Goal: Task Accomplishment & Management: Manage account settings

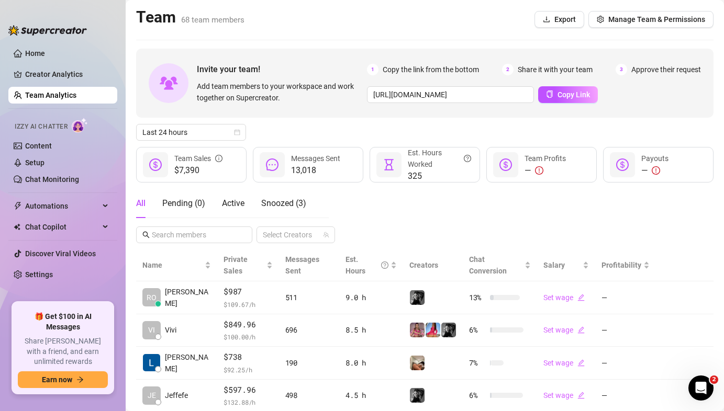
click at [63, 91] on link "Team Analytics" at bounding box center [50, 95] width 51 height 8
click at [221, 201] on div "All Pending ( 0 ) Active Snoozed ( 3 )" at bounding box center [221, 203] width 170 height 29
click at [222, 201] on span "Active" at bounding box center [233, 203] width 22 height 10
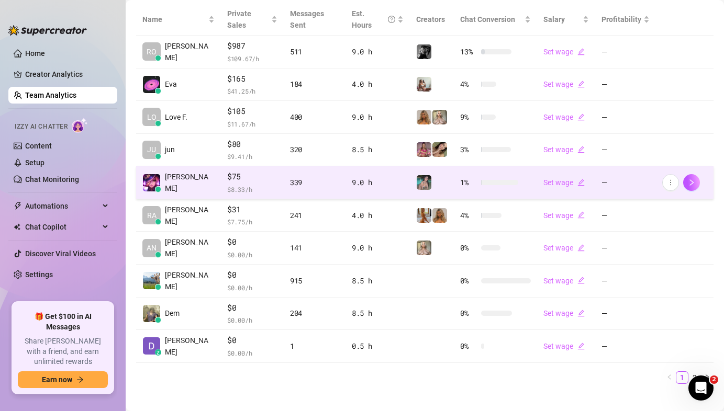
scroll to position [246, 0]
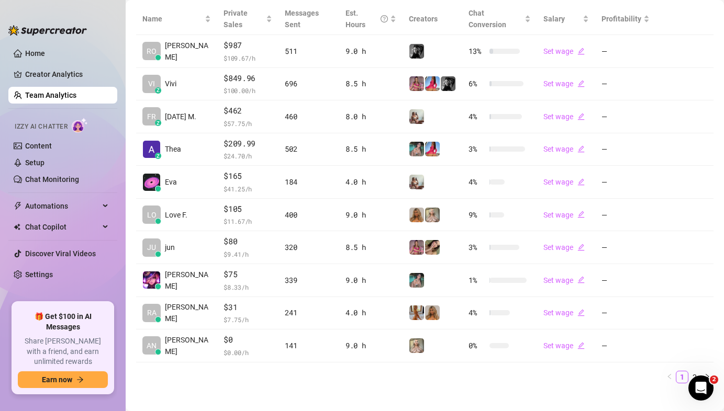
click at [688, 371] on link "2" at bounding box center [694, 377] width 12 height 12
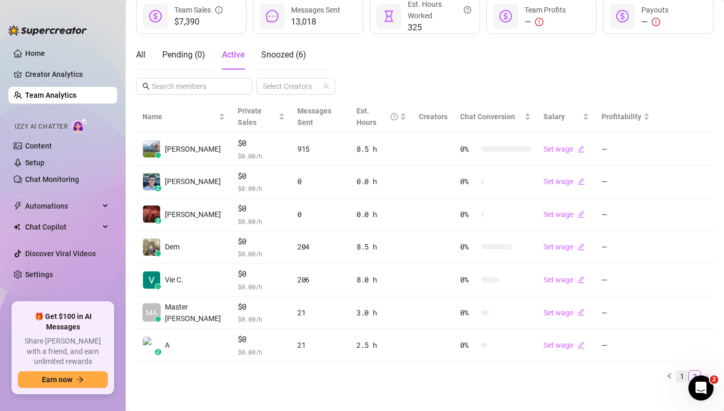
click at [676, 371] on link "1" at bounding box center [682, 377] width 12 height 12
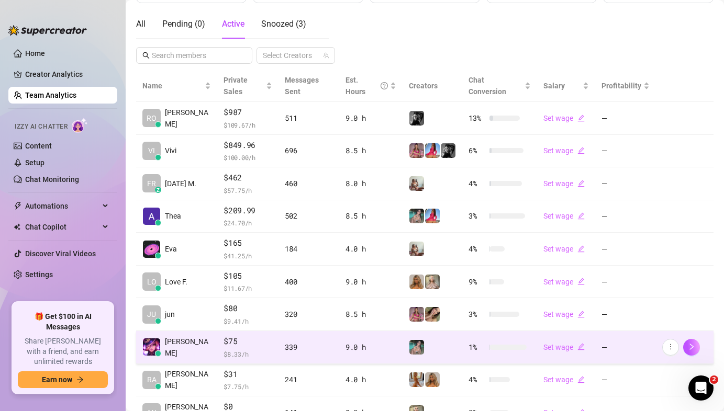
scroll to position [227, 0]
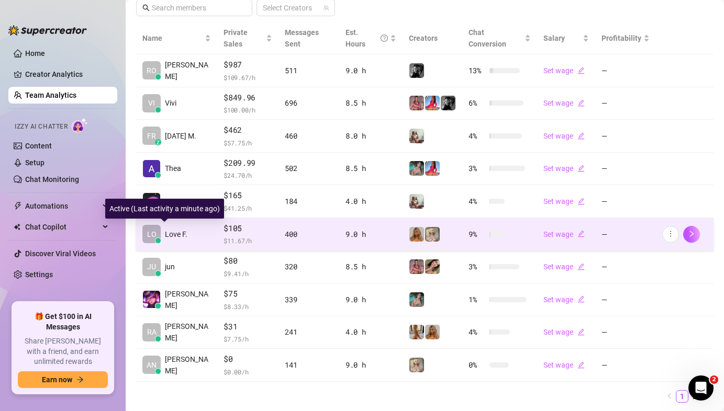
click at [155, 237] on span "LO" at bounding box center [151, 235] width 9 height 12
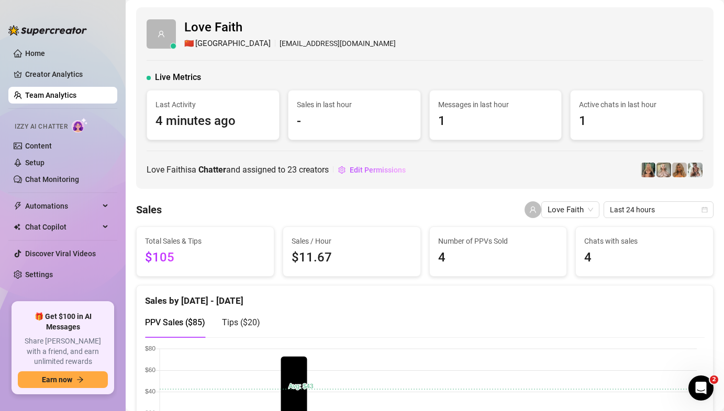
click at [76, 99] on link "Team Analytics" at bounding box center [50, 95] width 51 height 8
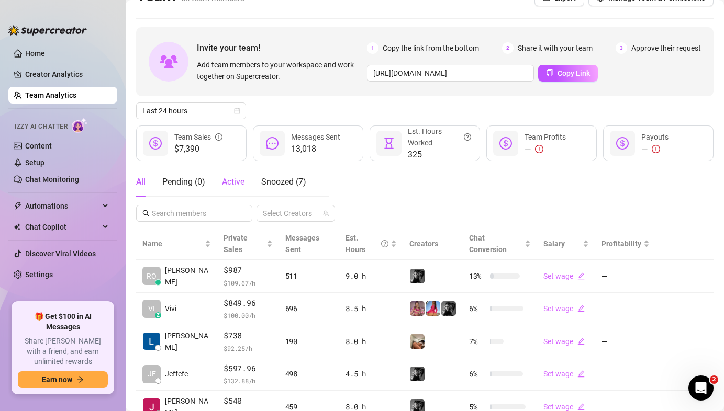
click at [235, 184] on span "Active" at bounding box center [233, 182] width 22 height 10
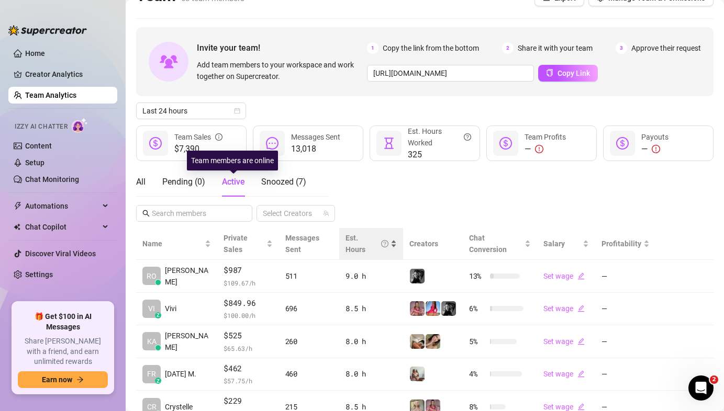
scroll to position [258, 0]
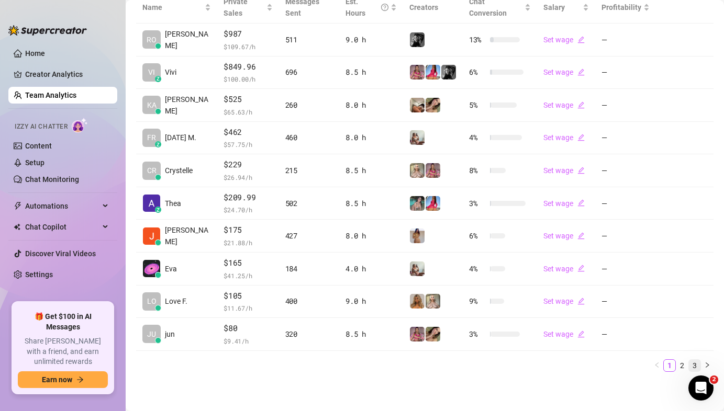
click at [690, 362] on link "3" at bounding box center [694, 366] width 12 height 12
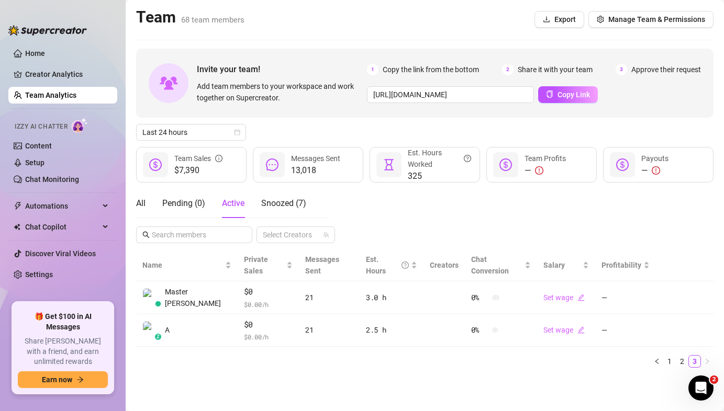
scroll to position [0, 0]
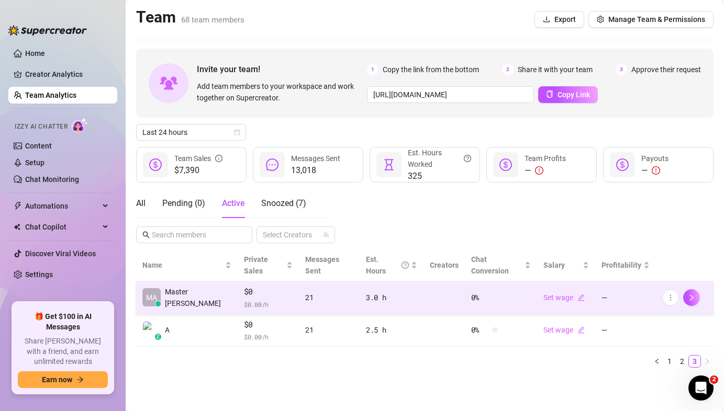
click at [258, 286] on span "$0" at bounding box center [268, 292] width 49 height 13
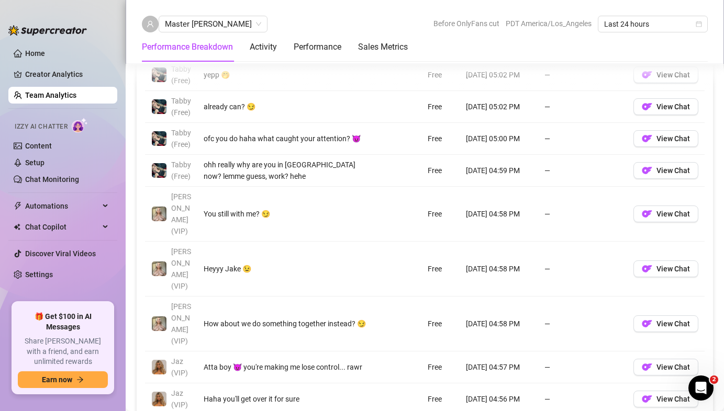
scroll to position [933, 0]
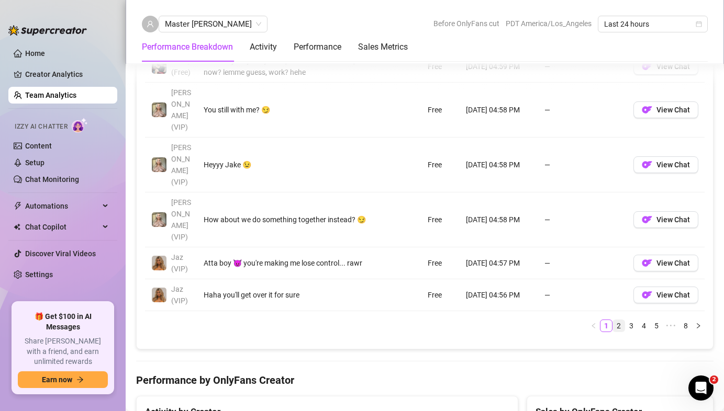
click at [613, 320] on link "2" at bounding box center [619, 326] width 12 height 12
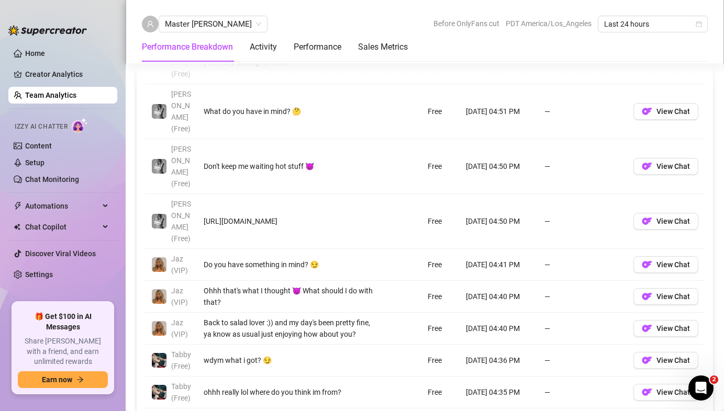
scroll to position [834, 0]
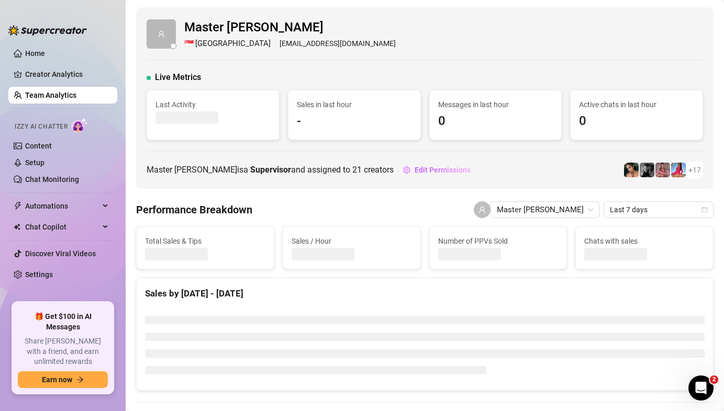
click at [365, 155] on div "Master [PERSON_NAME] 🇸🇬 [GEOGRAPHIC_DATA] [EMAIL_ADDRESS][DOMAIN_NAME] Live Met…" at bounding box center [424, 98] width 577 height 182
click at [76, 93] on link "Team Analytics" at bounding box center [50, 95] width 51 height 8
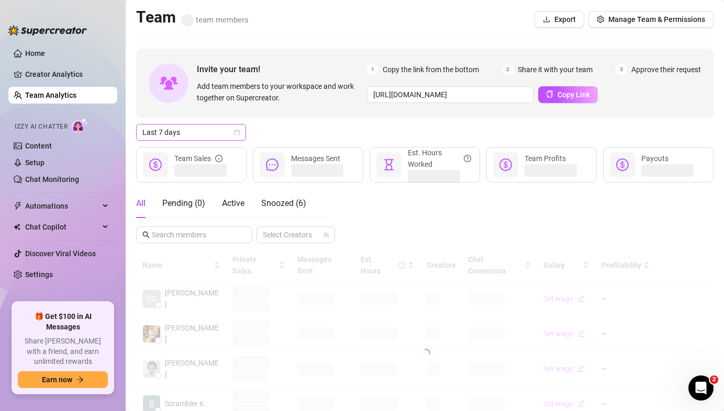
click at [175, 128] on span "Last 7 days" at bounding box center [190, 133] width 97 height 16
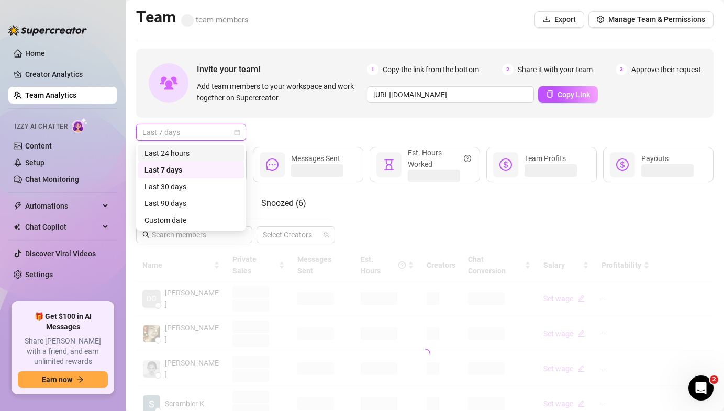
click at [190, 156] on div "Last 24 hours" at bounding box center [190, 154] width 93 height 12
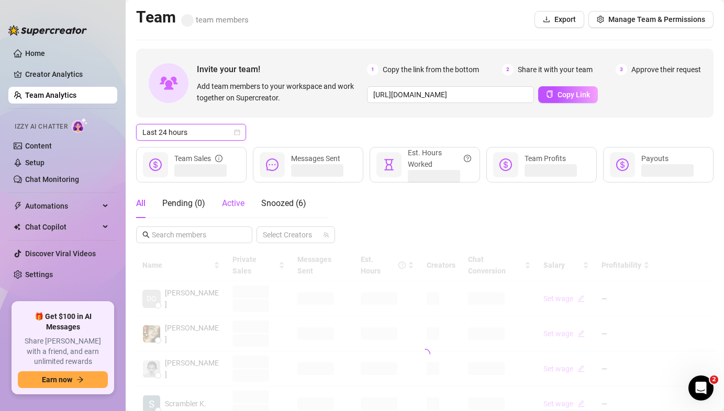
click at [228, 200] on span "Active" at bounding box center [233, 203] width 22 height 10
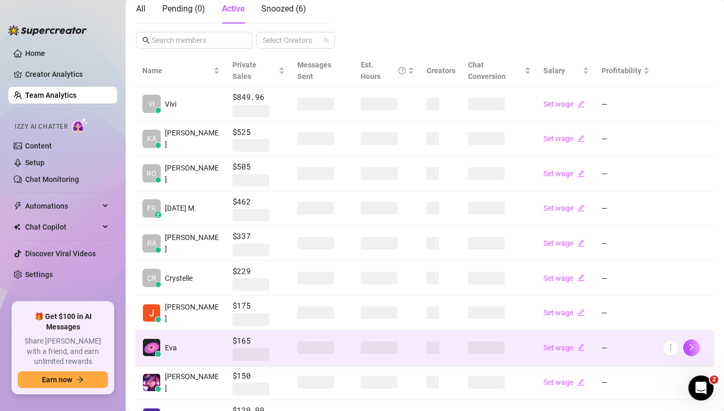
scroll to position [267, 0]
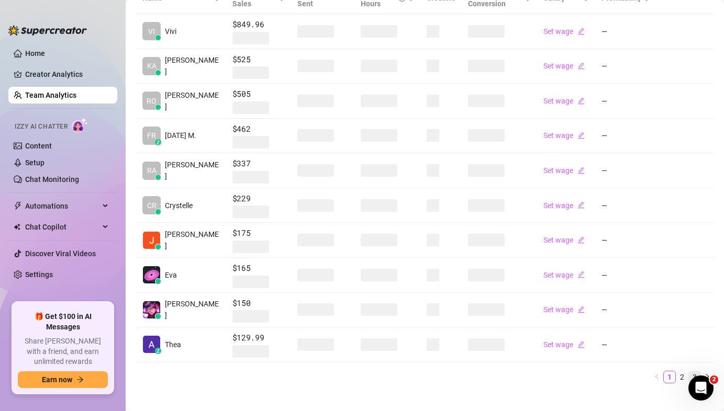
click at [688, 371] on link "3" at bounding box center [694, 377] width 12 height 12
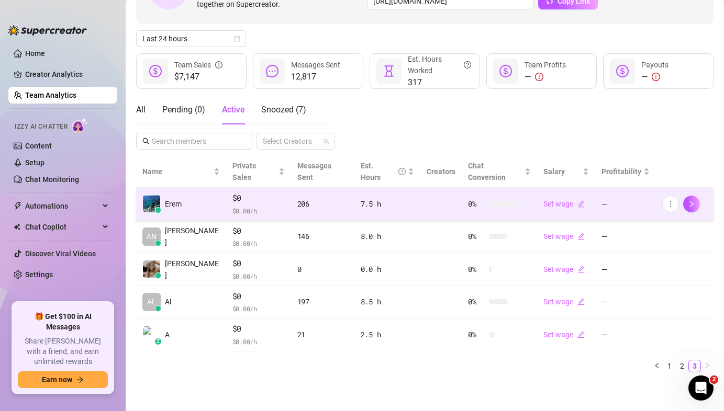
scroll to position [83, 0]
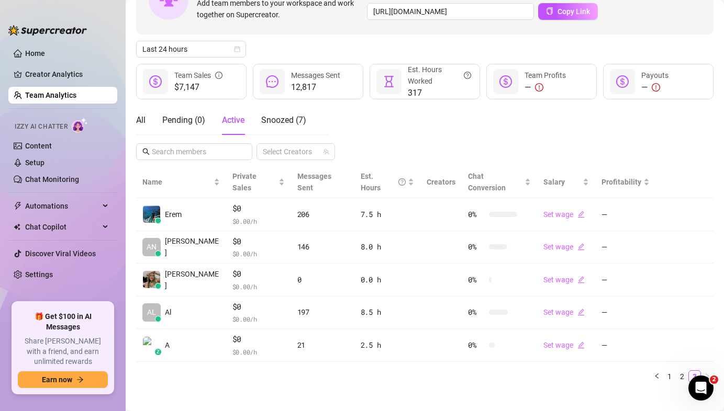
click at [675, 358] on div "Name Private Sales Messages Sent Est. Hours Creators Chat Conversion Salary Pro…" at bounding box center [424, 274] width 577 height 217
click at [676, 371] on link "2" at bounding box center [682, 377] width 12 height 12
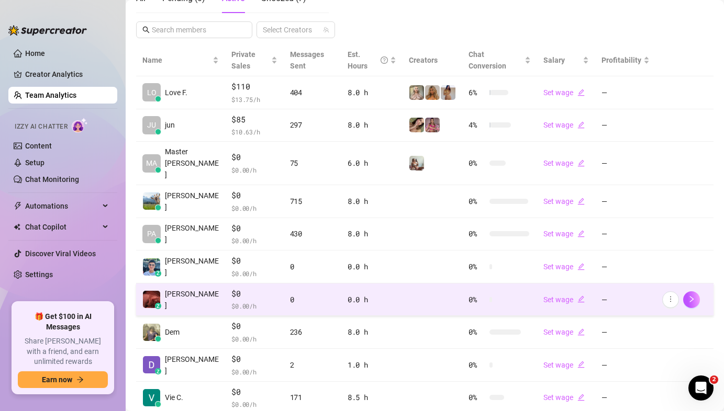
scroll to position [214, 0]
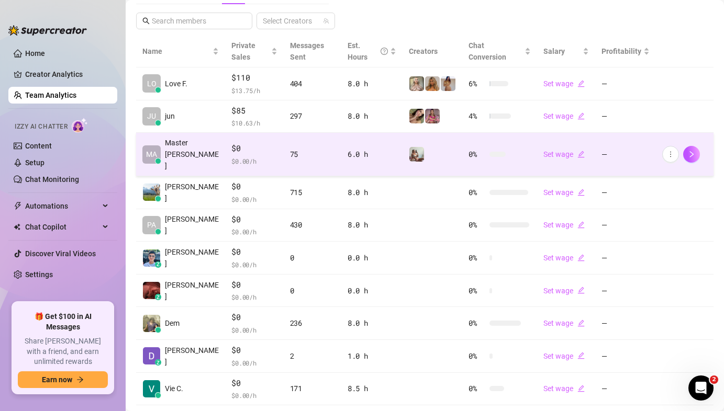
click at [290, 149] on div "75" at bounding box center [312, 155] width 45 height 12
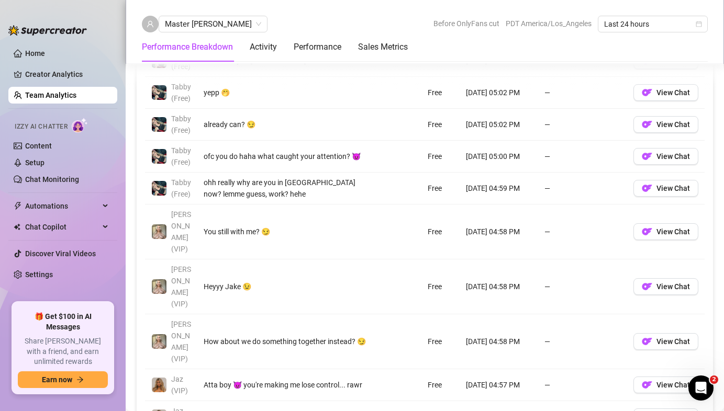
scroll to position [811, 0]
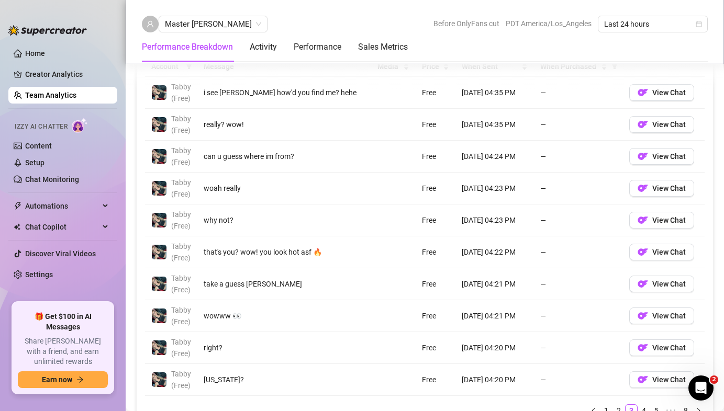
scroll to position [790, 0]
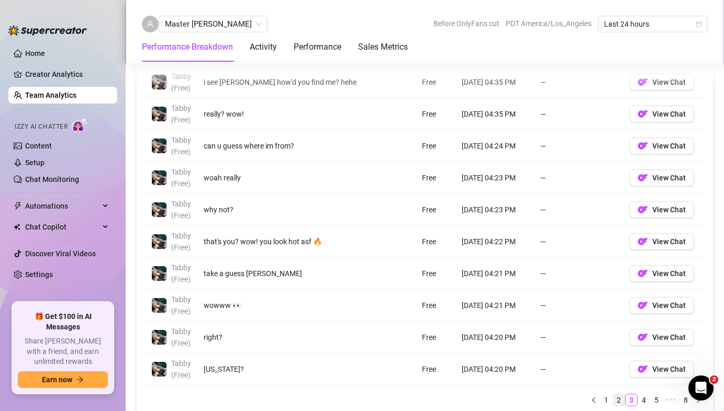
click at [613, 397] on link "2" at bounding box center [619, 400] width 12 height 12
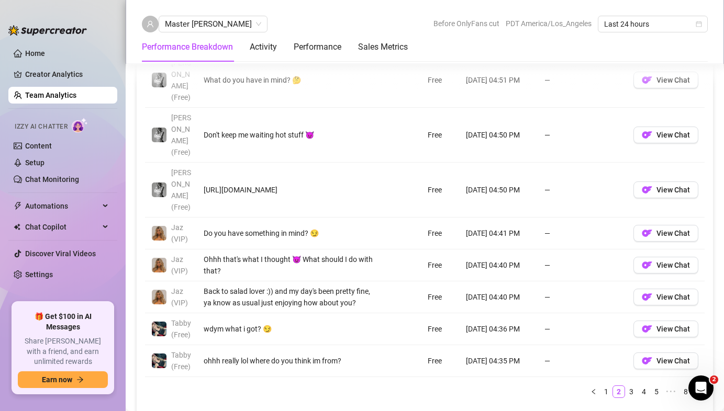
scroll to position [893, 0]
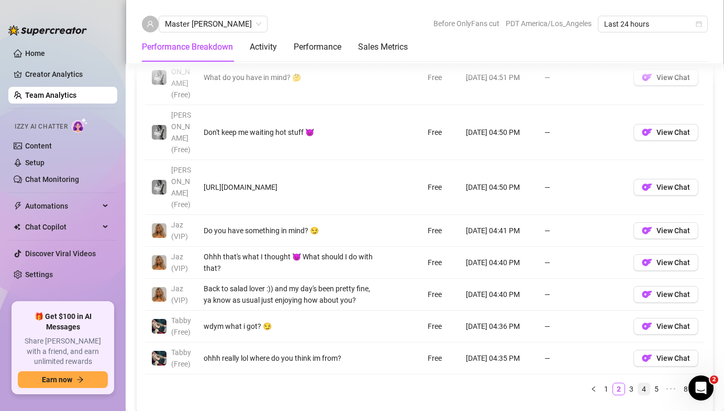
click at [637, 383] on li "4" at bounding box center [643, 389] width 13 height 13
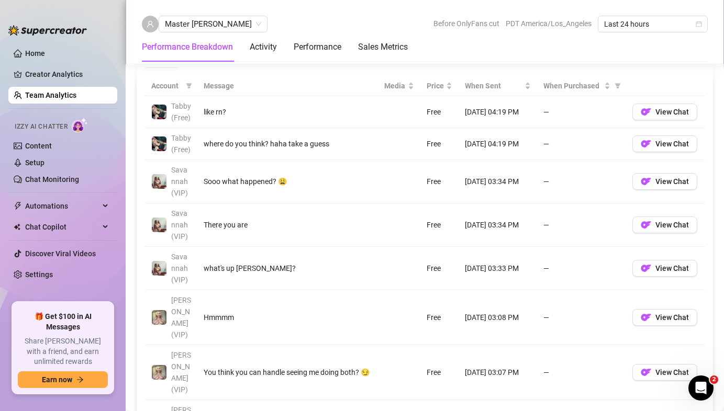
scroll to position [757, 0]
